Goal: Task Accomplishment & Management: Use online tool/utility

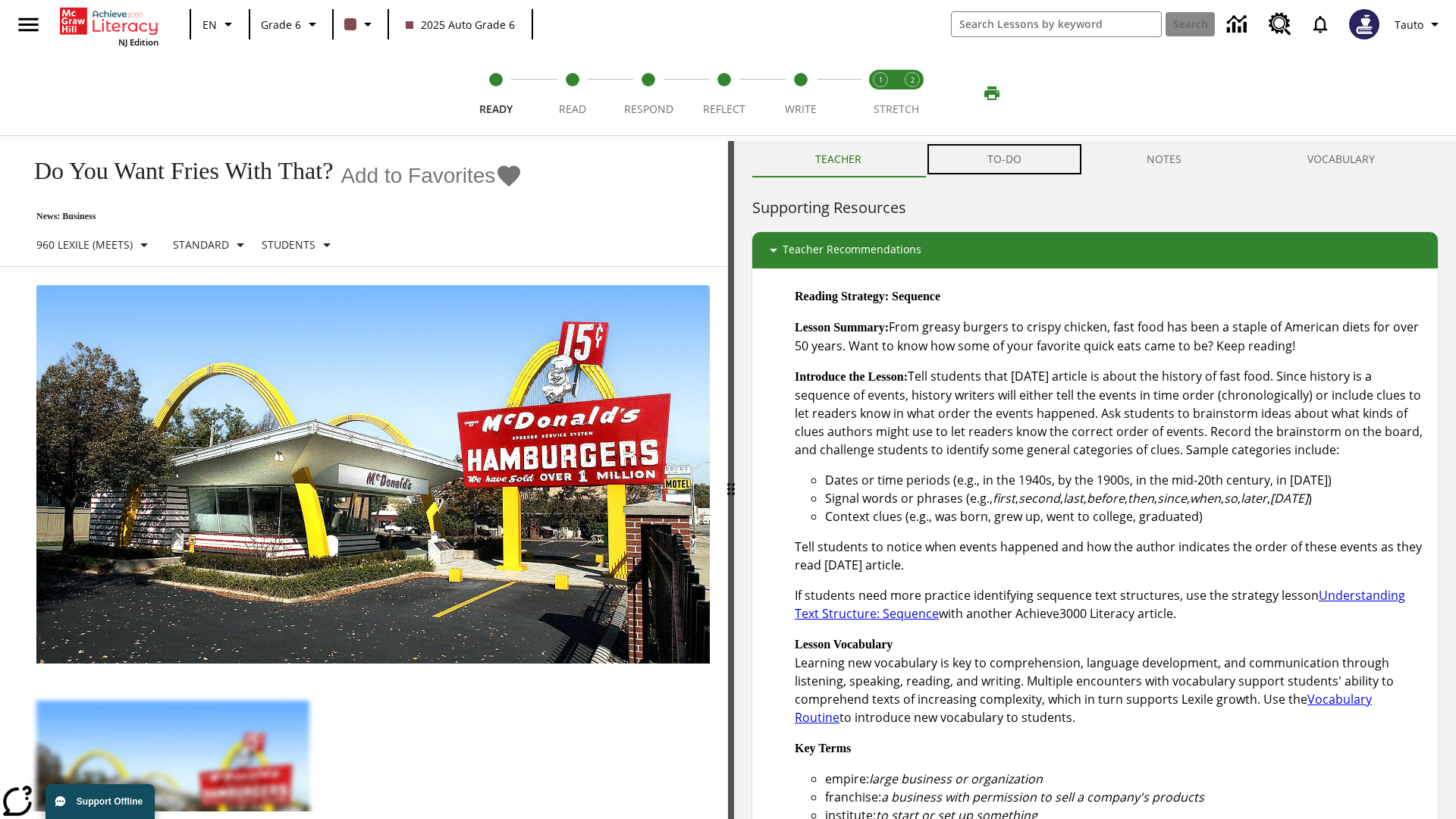
click at [1005, 159] on button "TO-DO" at bounding box center [1004, 159] width 160 height 36
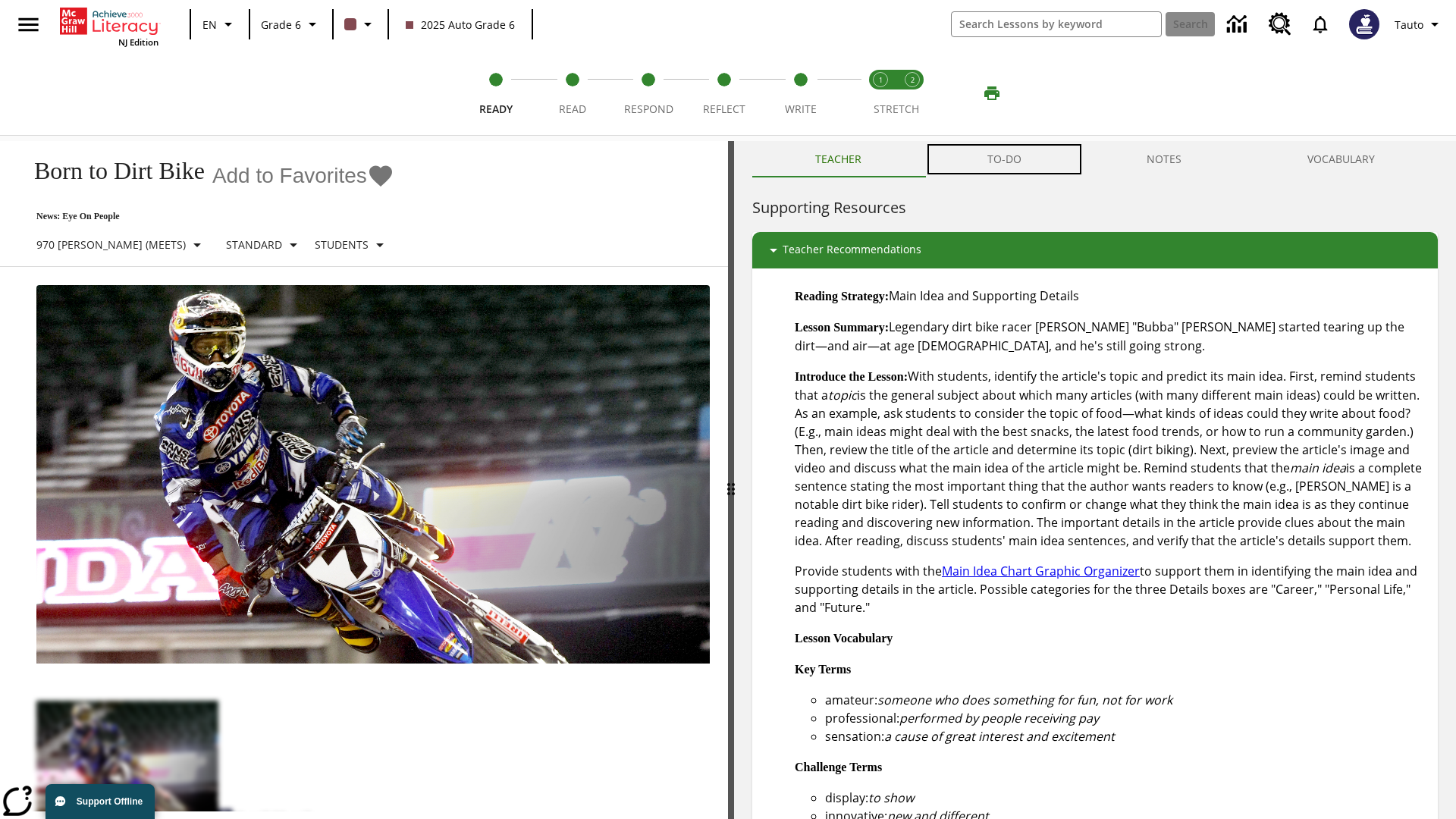
click at [1005, 159] on button "TO-DO" at bounding box center [1004, 159] width 160 height 36
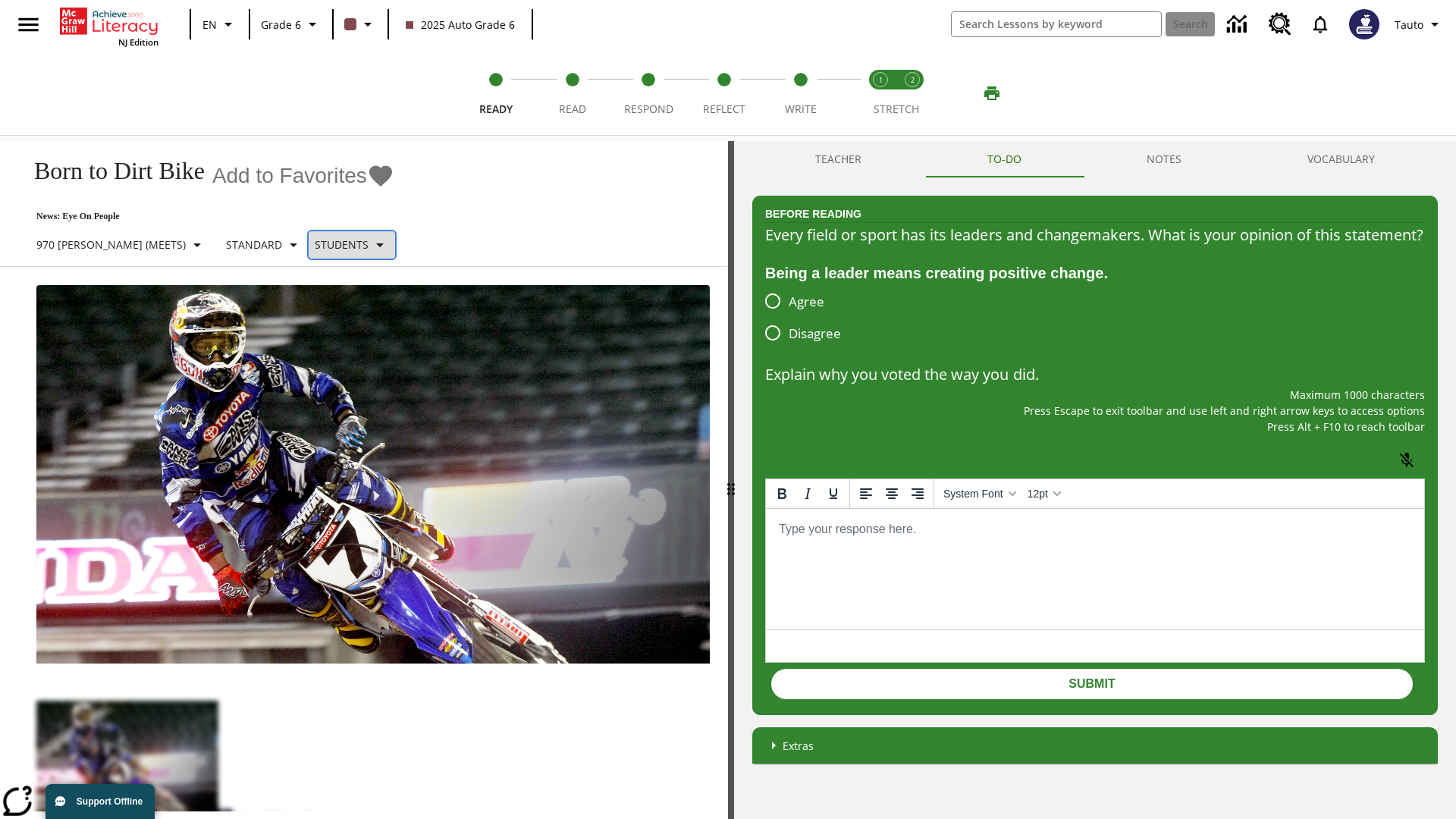
click at [315, 244] on p "Students" at bounding box center [342, 244] width 54 height 16
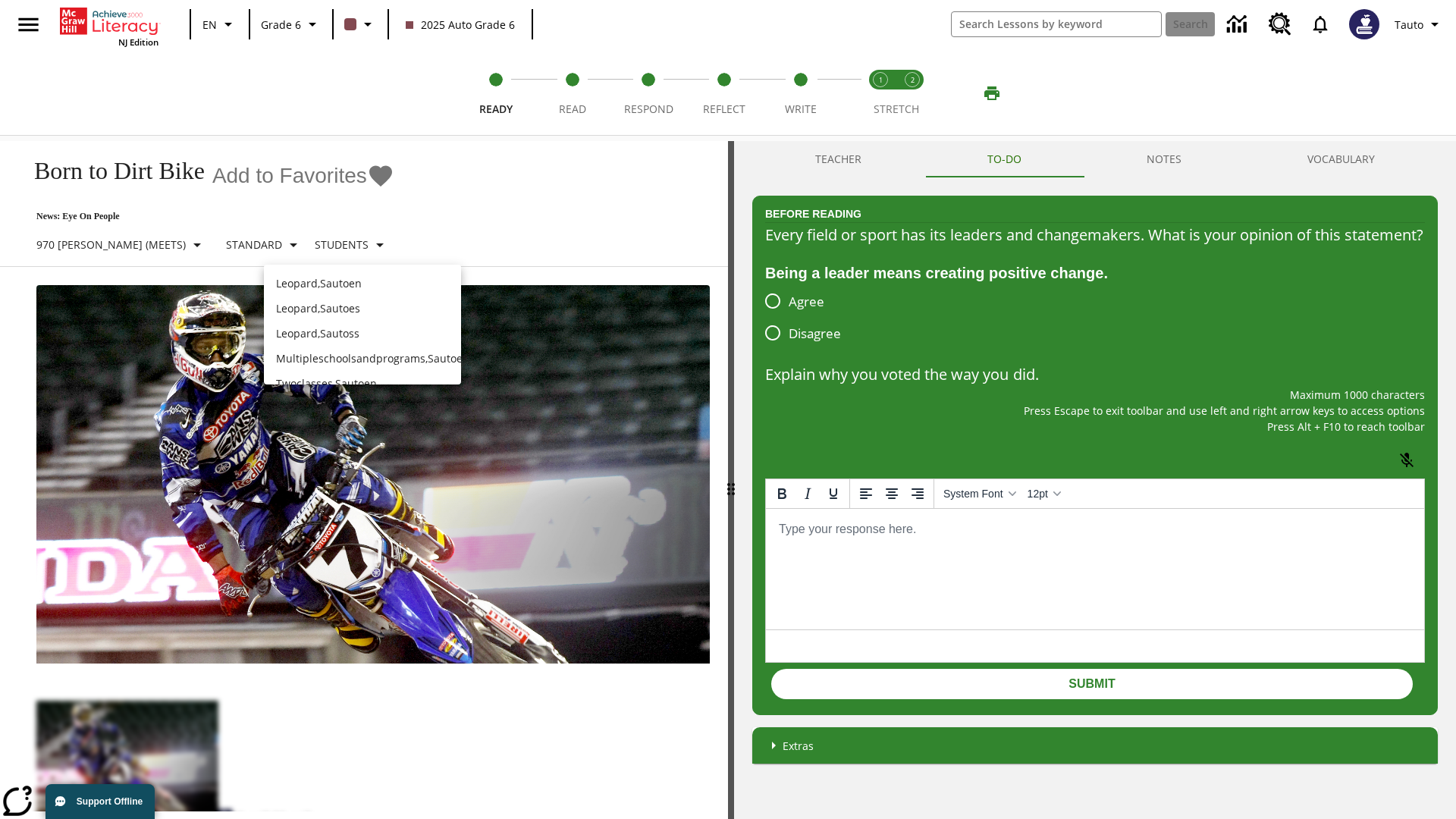
click at [362, 277] on p "Leopard , Sautoen" at bounding box center [362, 283] width 172 height 16
